Goal: Information Seeking & Learning: Check status

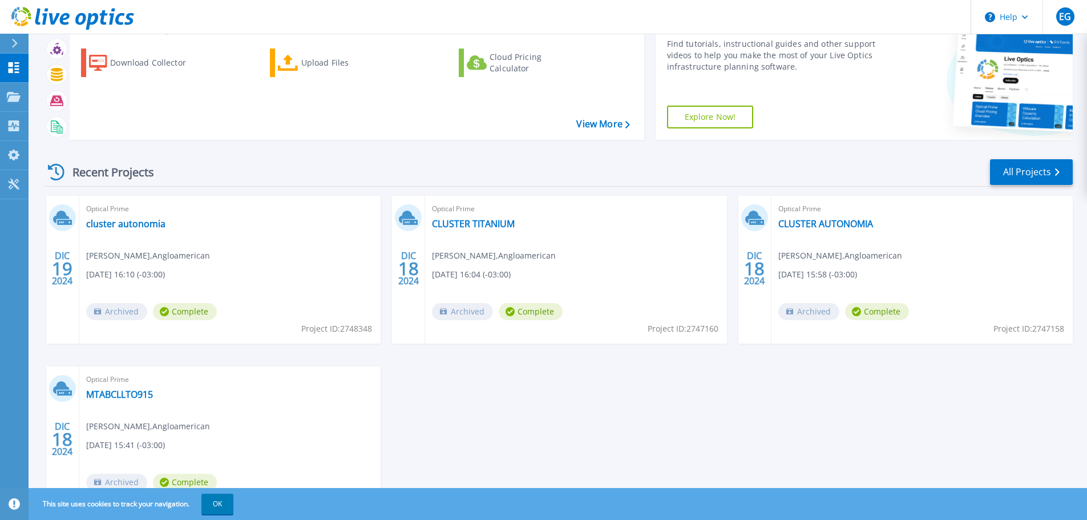
scroll to position [112, 0]
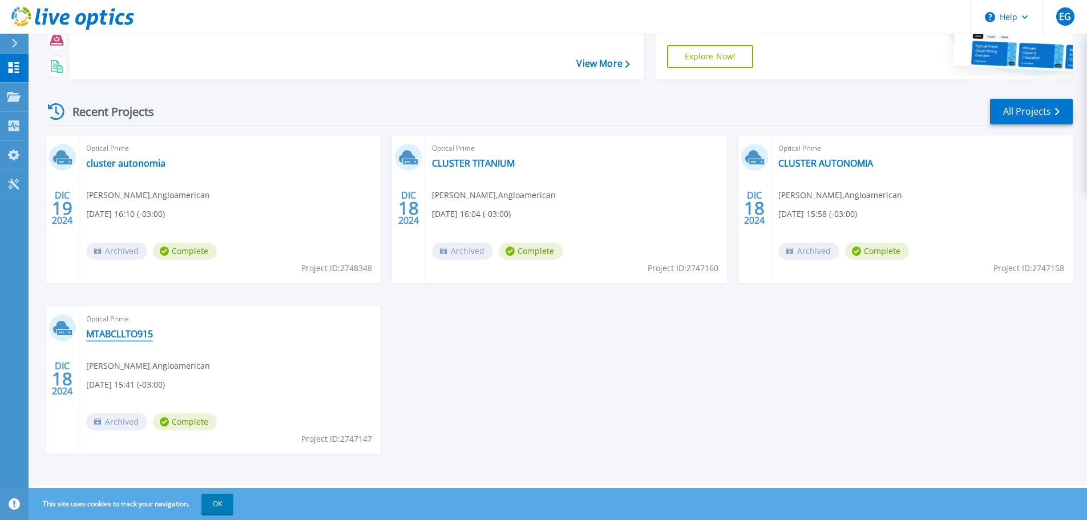
click at [126, 334] on link "MTABCLLTO915" at bounding box center [119, 333] width 67 height 11
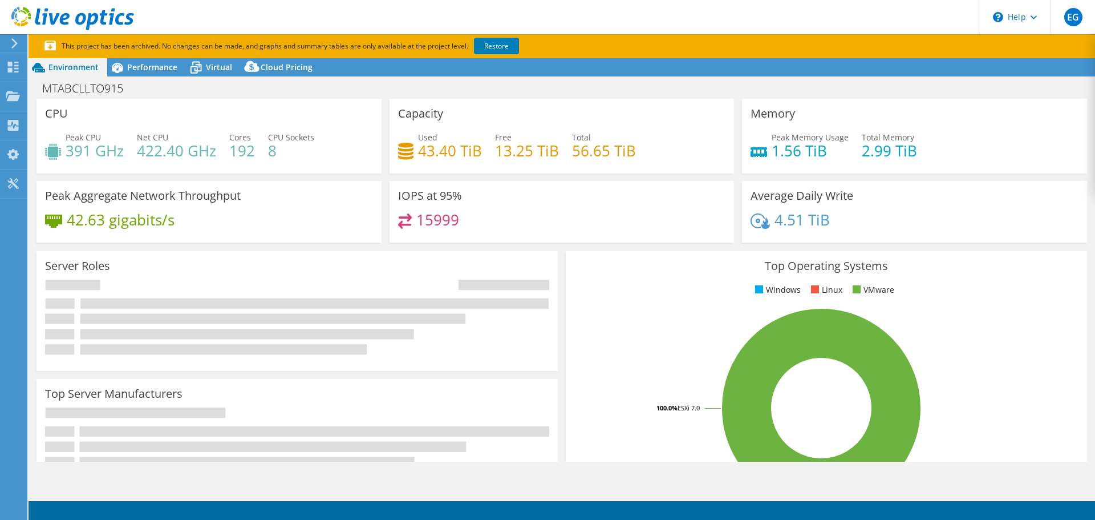
select select "USD"
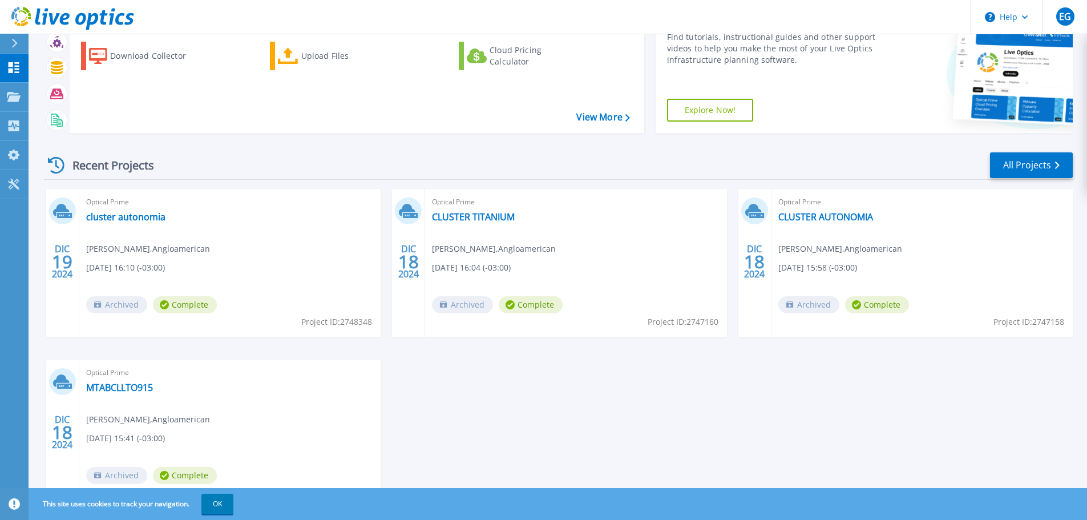
scroll to position [112, 0]
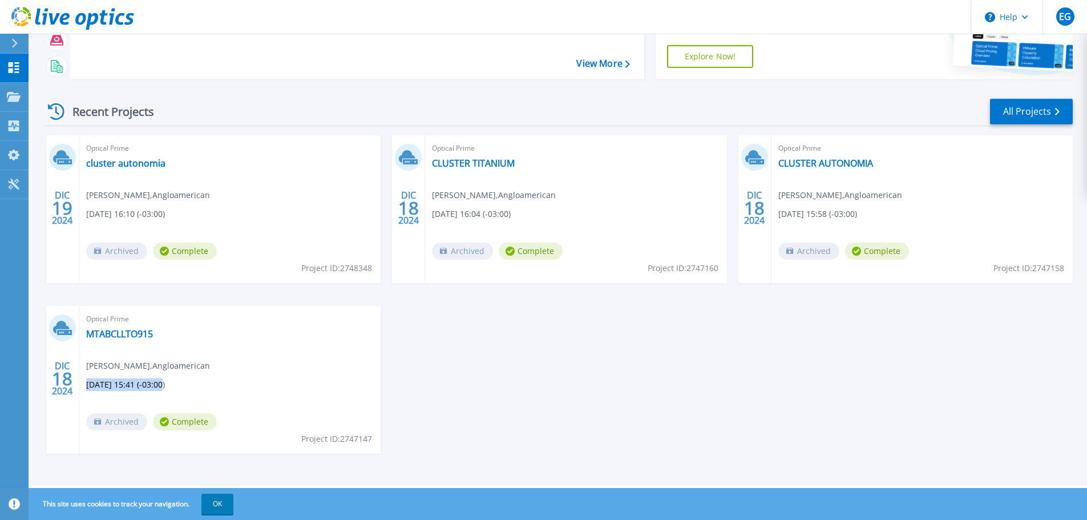
drag, startPoint x: 87, startPoint y: 386, endPoint x: 284, endPoint y: 383, distance: 196.8
click at [183, 386] on div "Optical Prime MTABCLLTO915 [PERSON_NAME] , Angloamerican [DATE] 15:41 (-03:00) …" at bounding box center [229, 380] width 301 height 148
click at [606, 385] on div "DIC 19 2024 Optical Prime cluster autonomia [PERSON_NAME] , [GEOGRAPHIC_DATA] […" at bounding box center [554, 305] width 1038 height 341
click at [818, 327] on div "DIC 19 2024 Optical Prime cluster autonomia [PERSON_NAME] , [GEOGRAPHIC_DATA] […" at bounding box center [554, 305] width 1038 height 341
click at [69, 21] on icon at bounding box center [72, 18] width 123 height 23
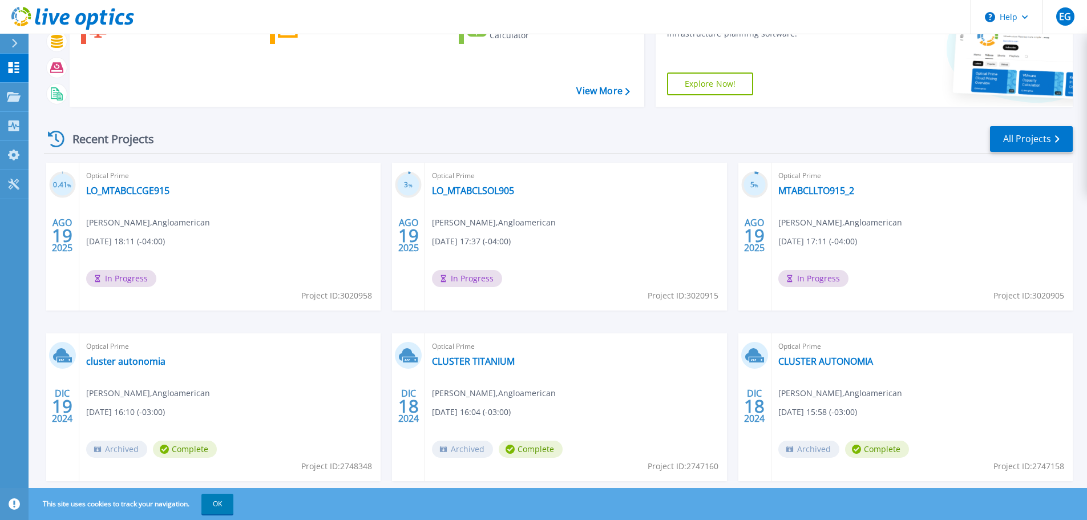
scroll to position [112, 0]
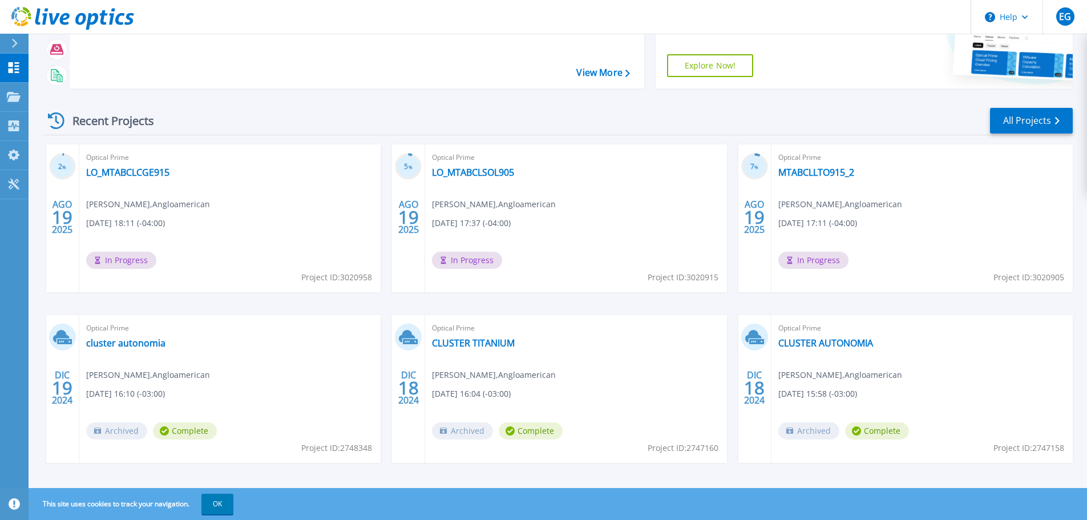
scroll to position [112, 0]
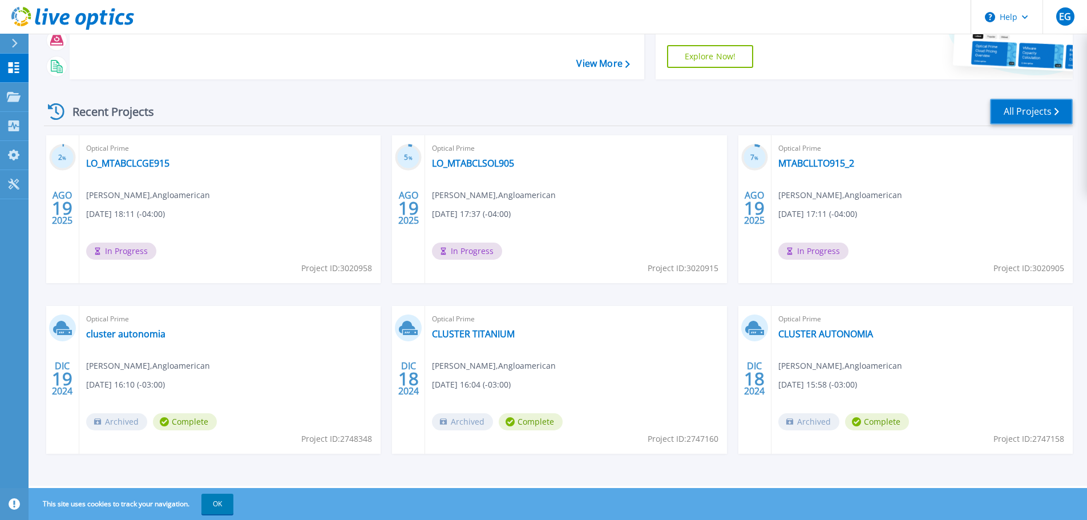
click at [1026, 112] on link "All Projects" at bounding box center [1031, 112] width 83 height 26
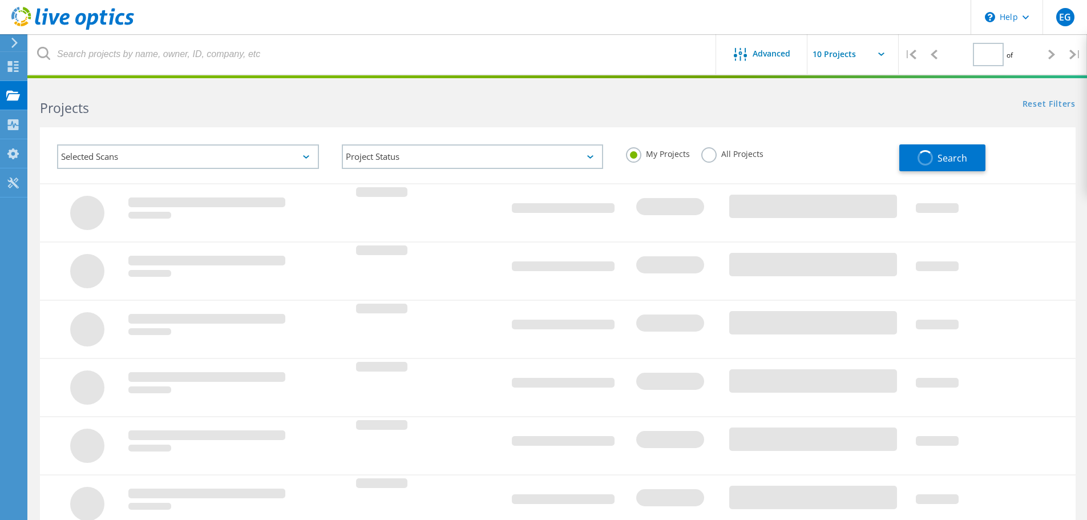
type input "1"
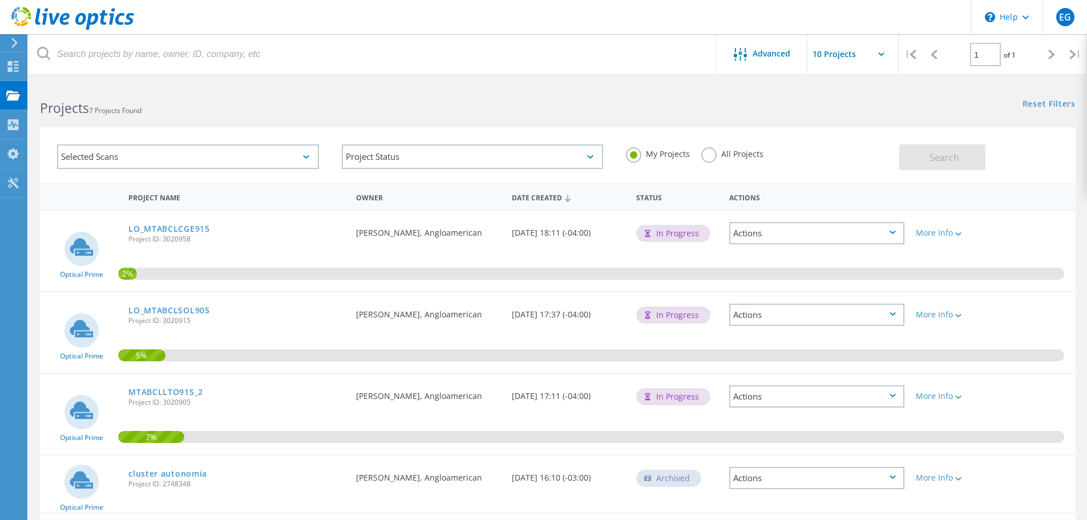
click at [706, 153] on label "All Projects" at bounding box center [732, 152] width 62 height 11
click at [0, 0] on input "All Projects" at bounding box center [0, 0] width 0 height 0
click at [940, 156] on span "Search" at bounding box center [944, 157] width 30 height 13
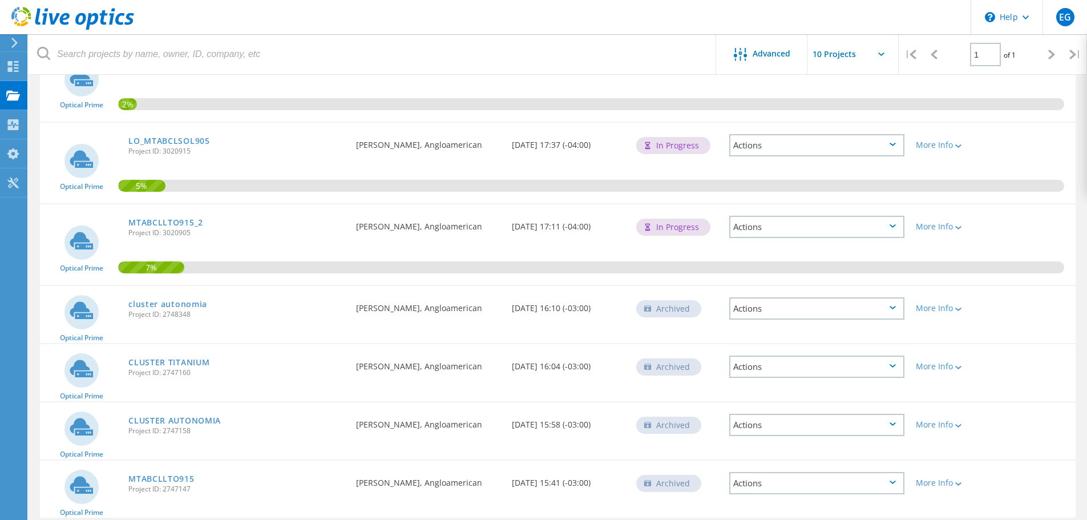
scroll to position [171, 0]
click at [893, 305] on icon at bounding box center [892, 305] width 6 height 3
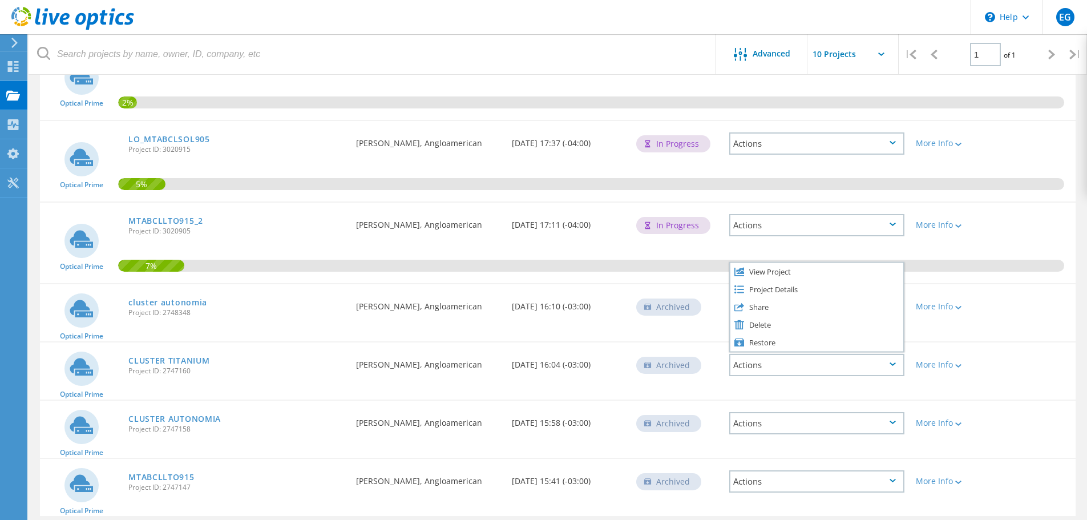
click at [1080, 270] on div "Project Name Owner Date Created Status Actions Optical Prime LO_MTABCLCGE915 Pr…" at bounding box center [558, 269] width 1058 height 515
click at [972, 304] on div "More Info" at bounding box center [951, 306] width 71 height 8
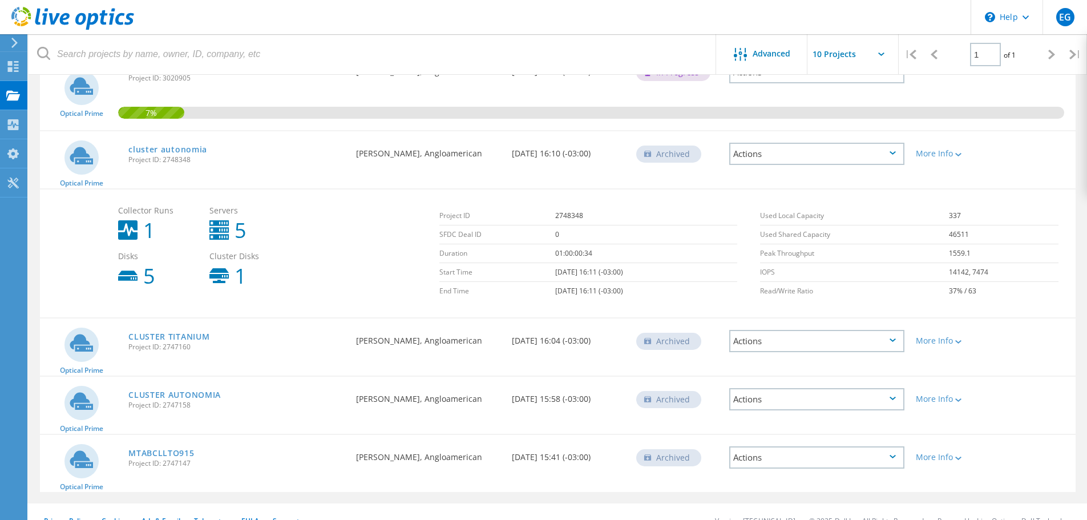
scroll to position [342, 0]
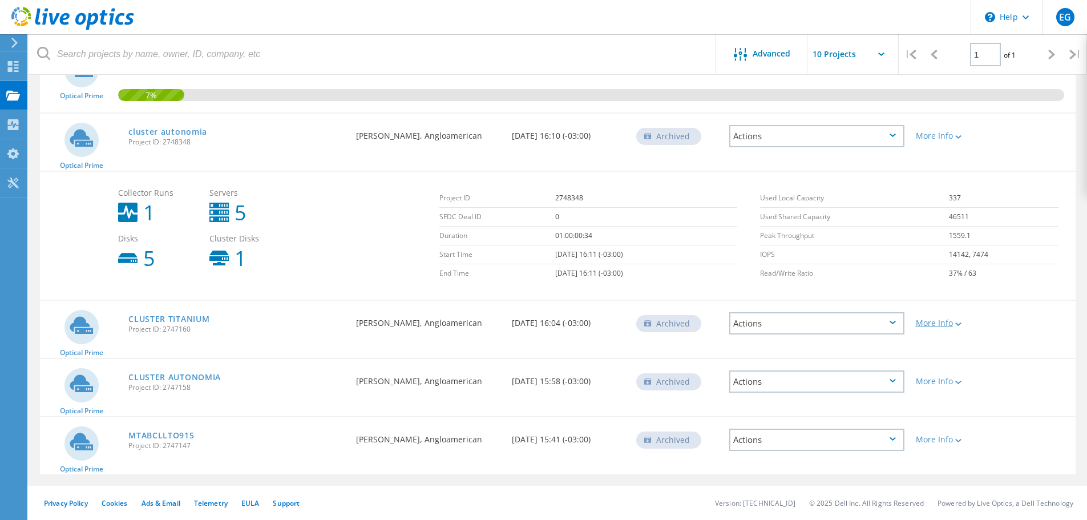
click at [958, 326] on div at bounding box center [957, 323] width 9 height 7
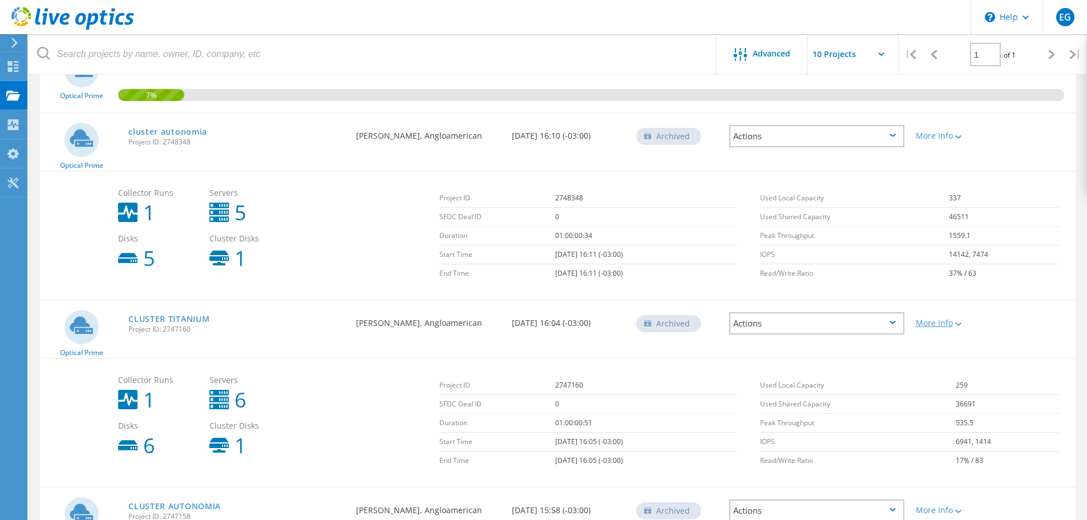
click at [958, 325] on icon at bounding box center [958, 323] width 6 height 3
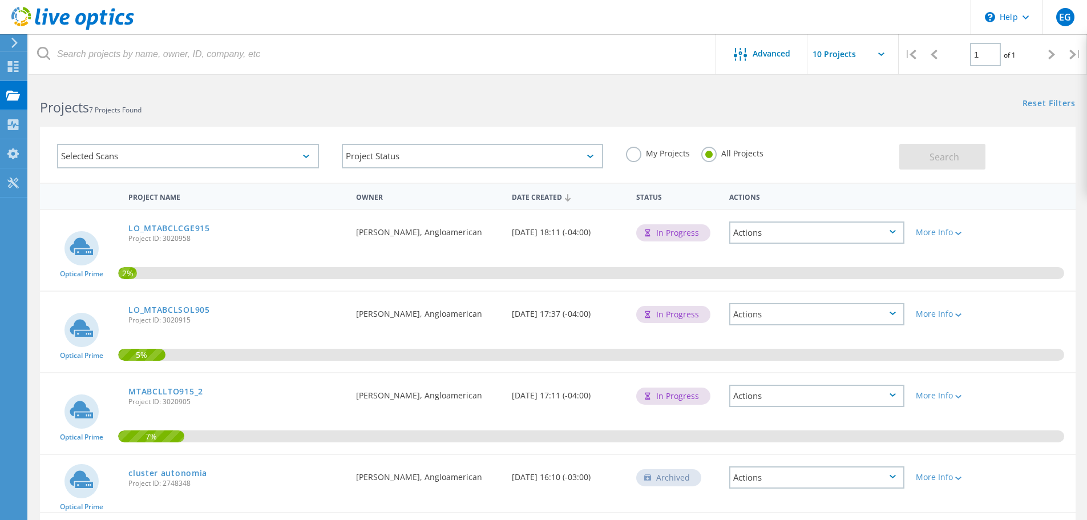
scroll to position [0, 0]
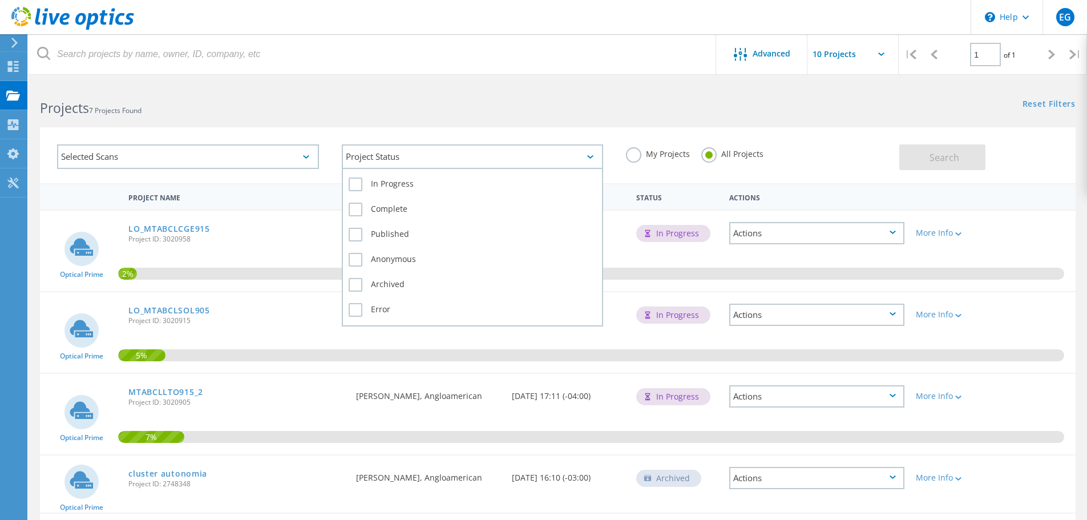
click at [535, 152] on div "Project Status" at bounding box center [473, 156] width 262 height 25
click at [411, 185] on label "In Progress" at bounding box center [473, 184] width 248 height 14
click at [0, 0] on input "In Progress" at bounding box center [0, 0] width 0 height 0
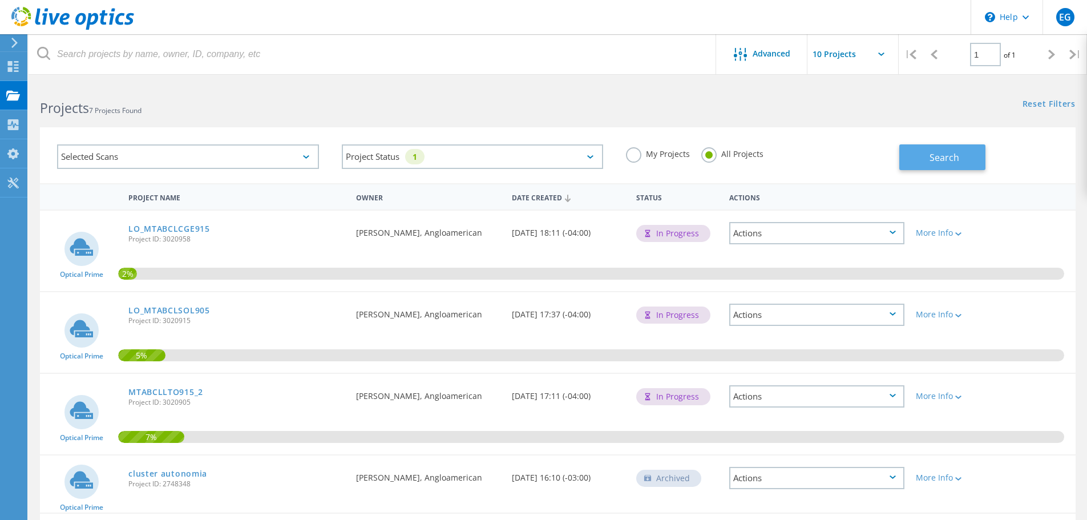
click at [949, 157] on span "Search" at bounding box center [944, 157] width 30 height 13
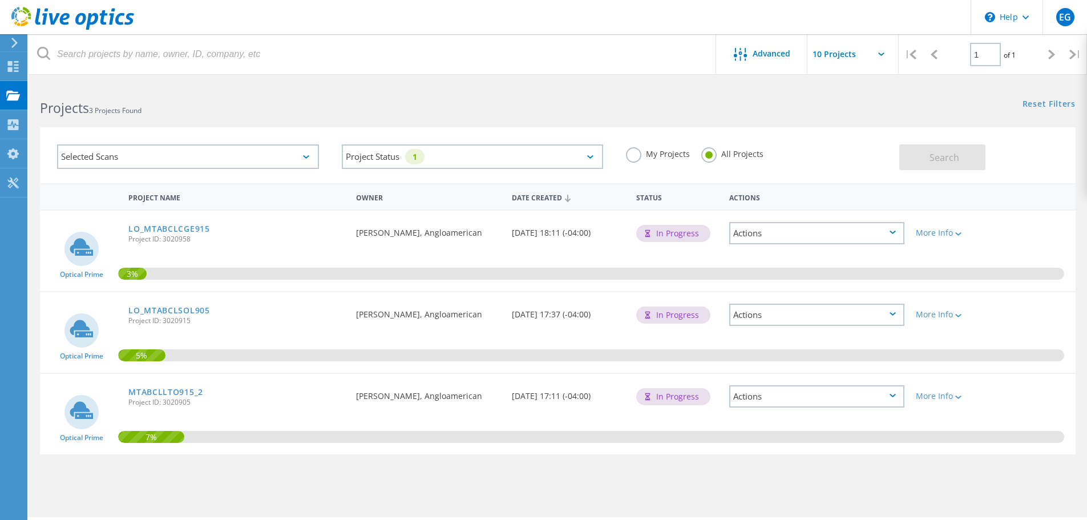
click at [267, 149] on div "Selected Scans" at bounding box center [188, 156] width 262 height 25
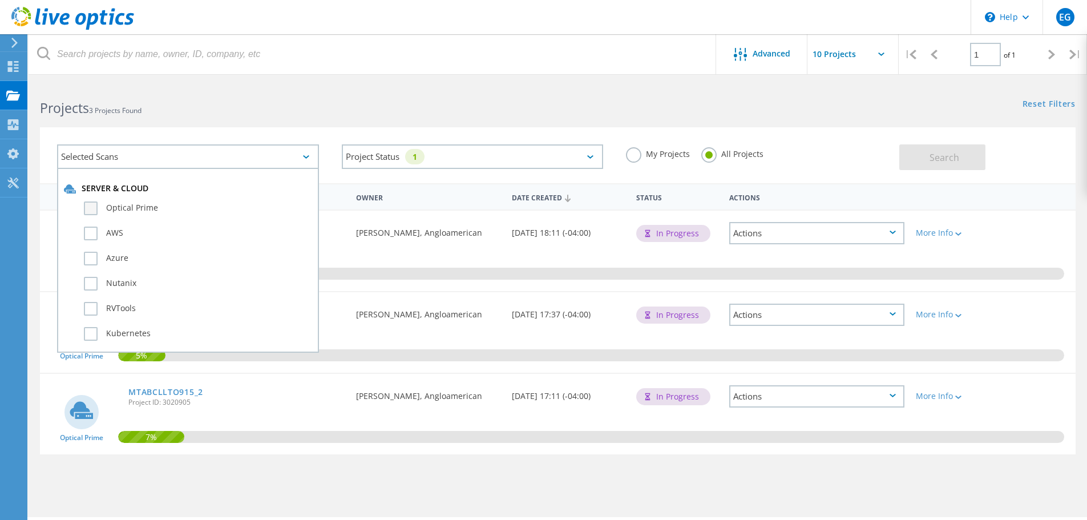
click at [125, 211] on label "Optical Prime" at bounding box center [198, 208] width 228 height 14
click at [0, 0] on input "Optical Prime" at bounding box center [0, 0] width 0 height 0
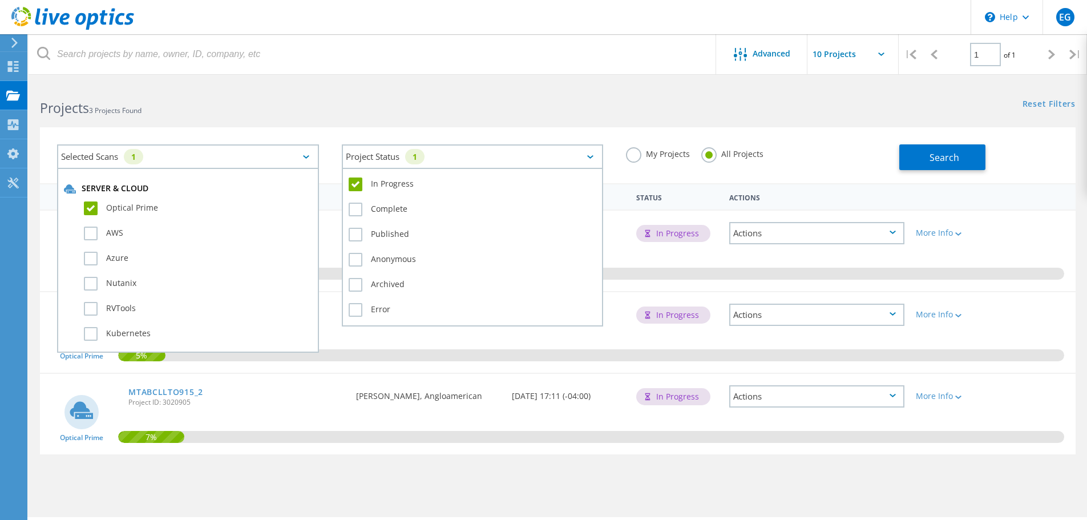
click at [589, 157] on icon at bounding box center [590, 156] width 6 height 3
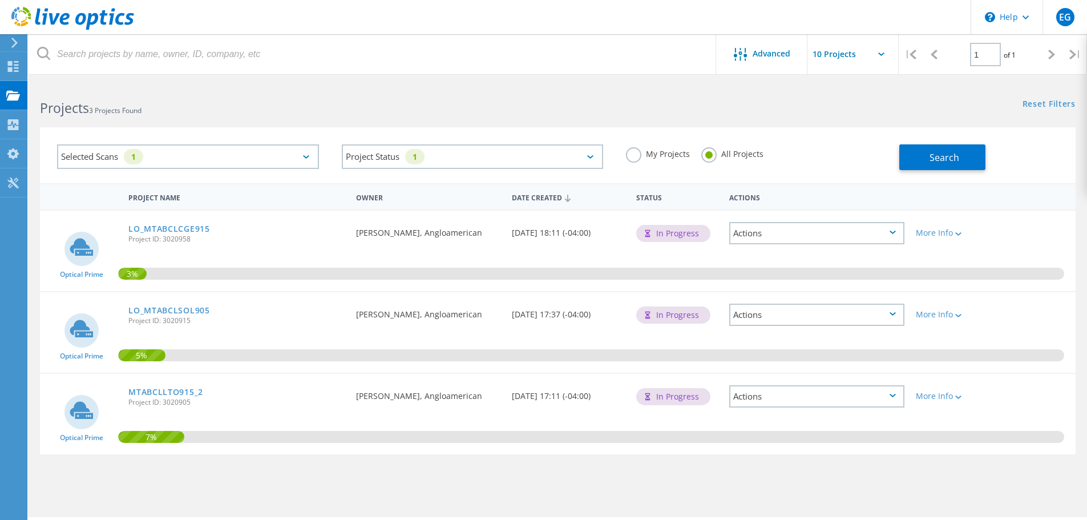
click at [509, 112] on h2 "Projects 3 Projects Found" at bounding box center [293, 108] width 506 height 19
click at [947, 155] on span "Search" at bounding box center [944, 157] width 30 height 13
click at [634, 156] on label "My Projects" at bounding box center [658, 152] width 64 height 11
click at [0, 0] on input "My Projects" at bounding box center [0, 0] width 0 height 0
click at [946, 163] on span "Search" at bounding box center [944, 157] width 30 height 13
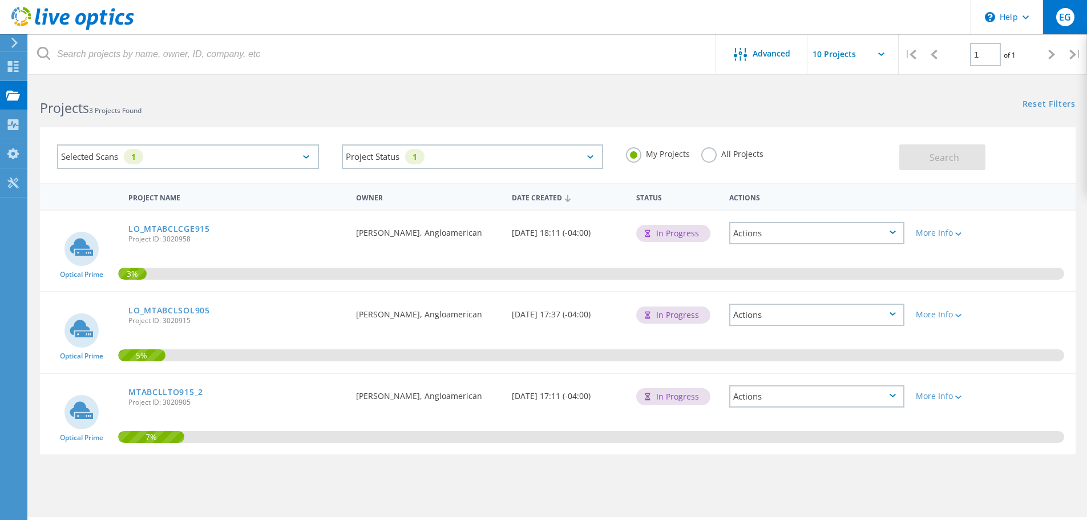
click at [1062, 22] on span "EG" at bounding box center [1065, 17] width 12 height 9
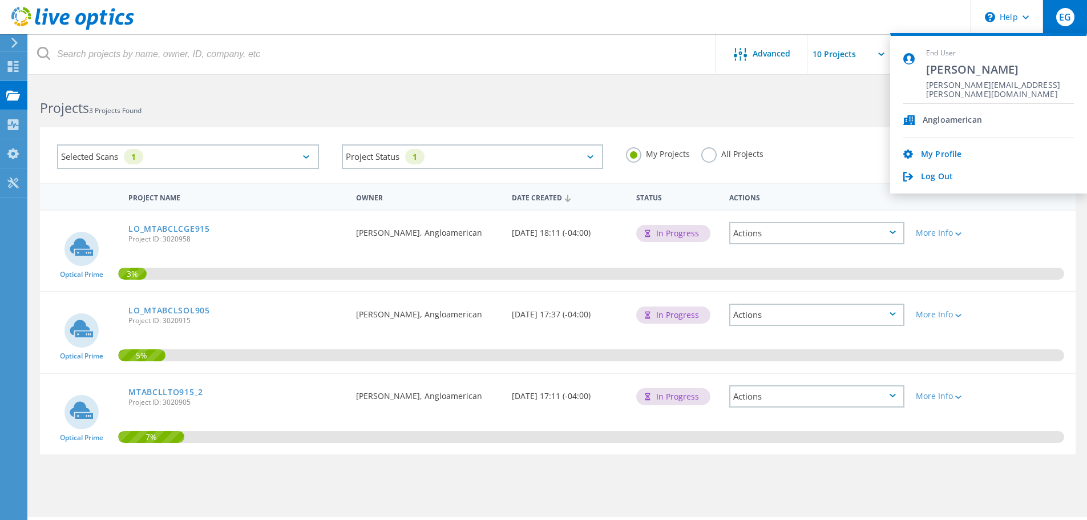
click at [581, 78] on div at bounding box center [543, 76] width 1087 height 3
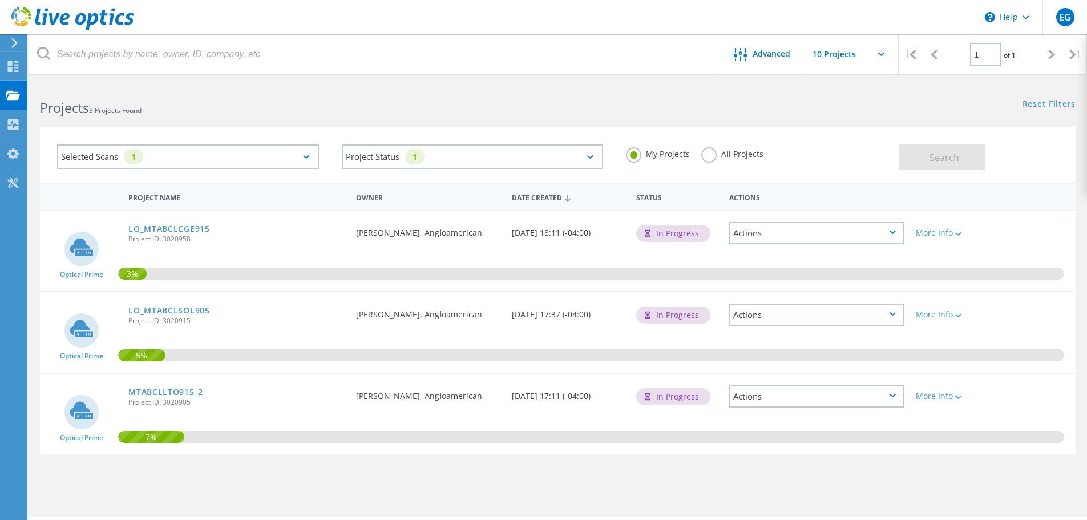
click at [856, 52] on input "text" at bounding box center [864, 54] width 114 height 40
click at [844, 95] on div "Show 20 Projects" at bounding box center [864, 103] width 113 height 19
type input "Show 20 Projects"
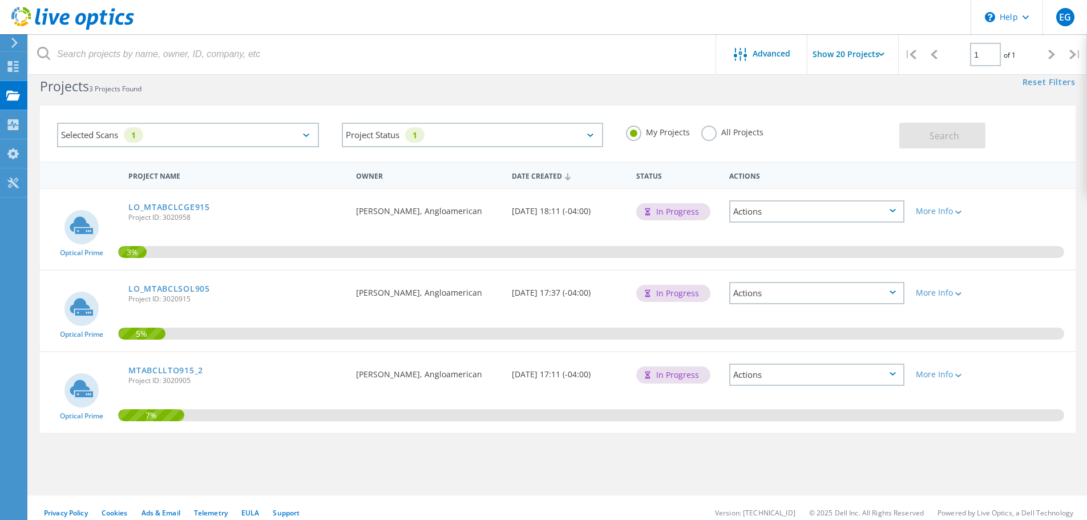
scroll to position [31, 0]
